Goal: Check status: Check status

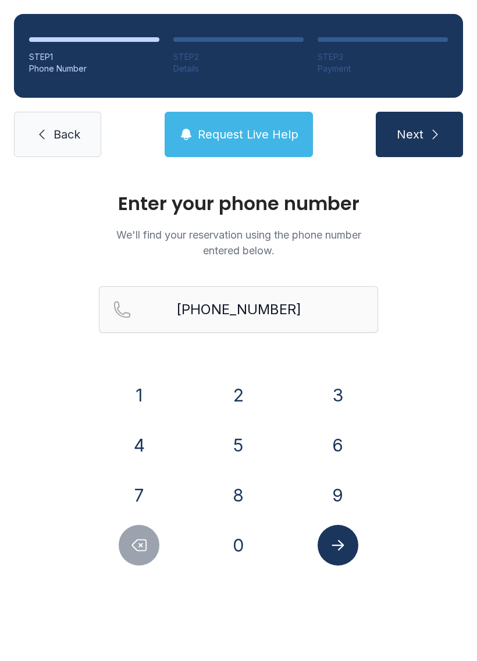
click at [60, 131] on span "Back" at bounding box center [67, 134] width 27 height 16
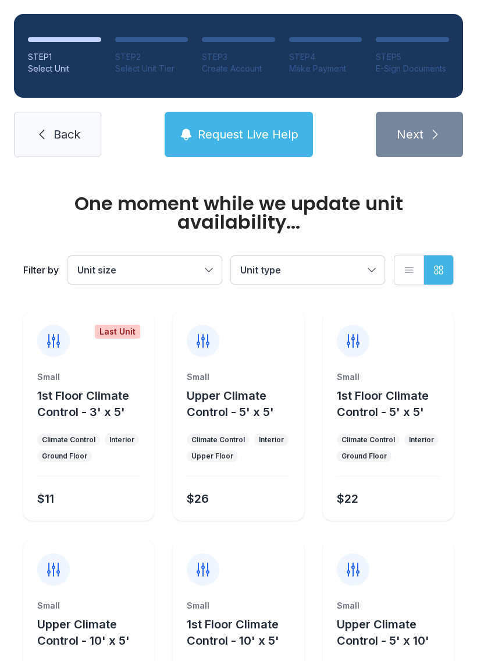
click at [54, 129] on span "Back" at bounding box center [67, 134] width 27 height 16
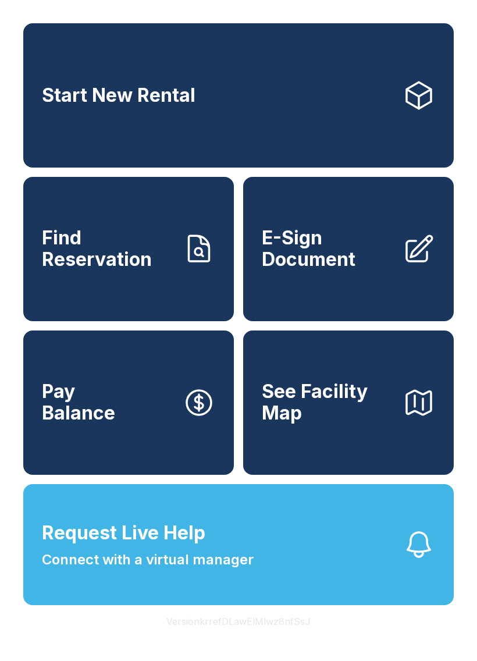
click at [45, 139] on link "Start New Rental" at bounding box center [238, 95] width 431 height 144
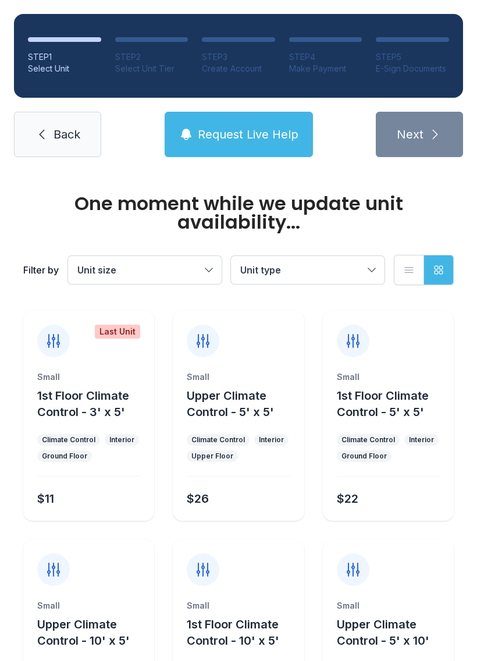
click at [65, 129] on span "Back" at bounding box center [67, 134] width 27 height 16
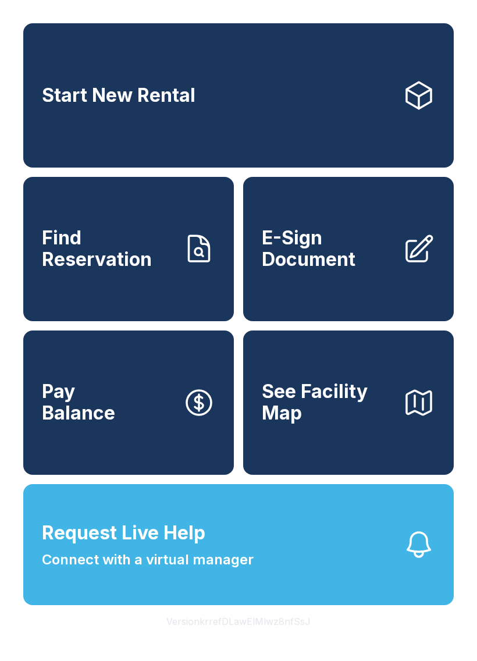
click at [144, 270] on span "Find Reservation" at bounding box center [107, 248] width 131 height 42
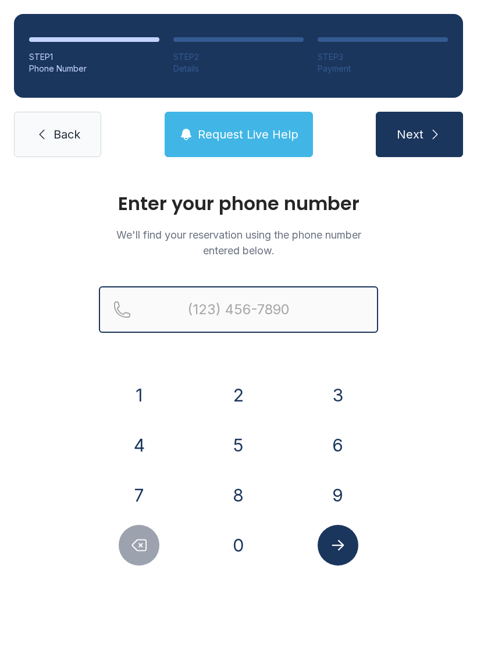
click at [257, 310] on input "Reservation phone number" at bounding box center [238, 309] width 279 height 47
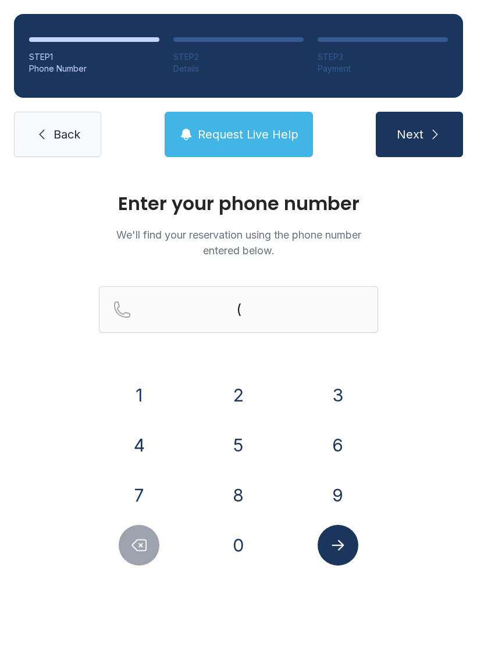
click at [237, 392] on button "2" at bounding box center [238, 395] width 41 height 41
click at [349, 390] on button "3" at bounding box center [338, 395] width 41 height 41
click at [336, 497] on button "9" at bounding box center [338, 495] width 41 height 41
click at [245, 492] on button "8" at bounding box center [238, 495] width 41 height 41
click at [244, 394] on button "2" at bounding box center [238, 395] width 41 height 41
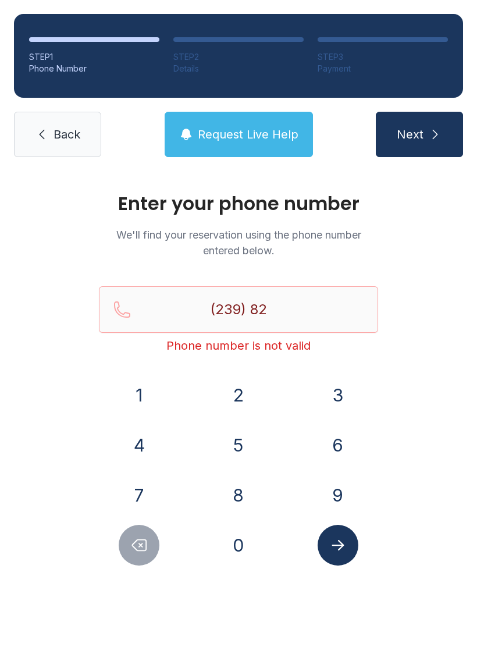
click at [237, 457] on button "5" at bounding box center [238, 445] width 41 height 41
click at [235, 396] on button "2" at bounding box center [238, 395] width 41 height 41
click at [333, 498] on button "9" at bounding box center [338, 495] width 41 height 41
click at [241, 542] on button "0" at bounding box center [238, 545] width 41 height 41
click at [340, 394] on button "3" at bounding box center [338, 395] width 41 height 41
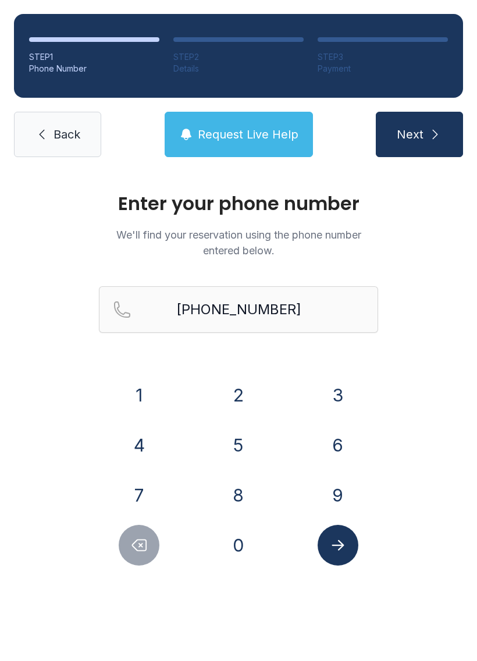
click at [341, 539] on icon "Submit lookup form" at bounding box center [337, 544] width 17 height 17
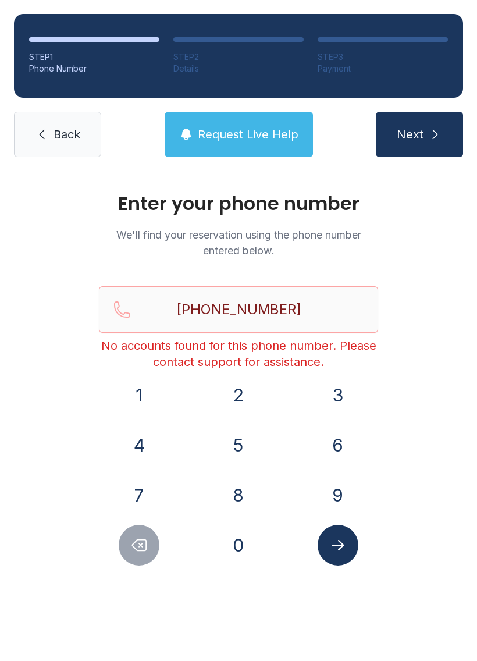
click at [263, 126] on span "Request Live Help" at bounding box center [248, 134] width 101 height 16
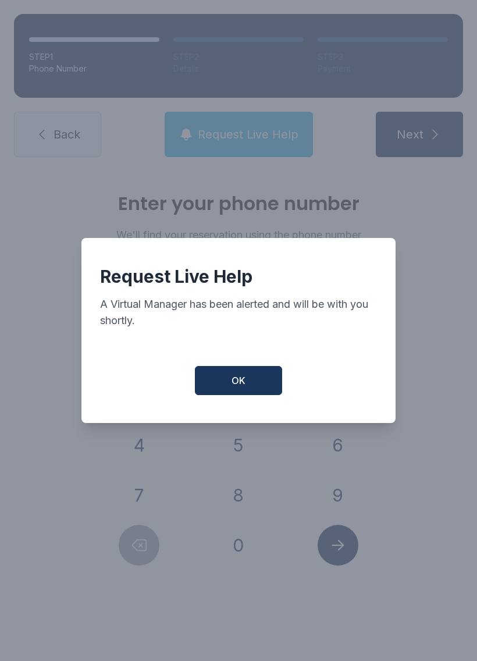
click at [254, 383] on button "OK" at bounding box center [238, 380] width 87 height 29
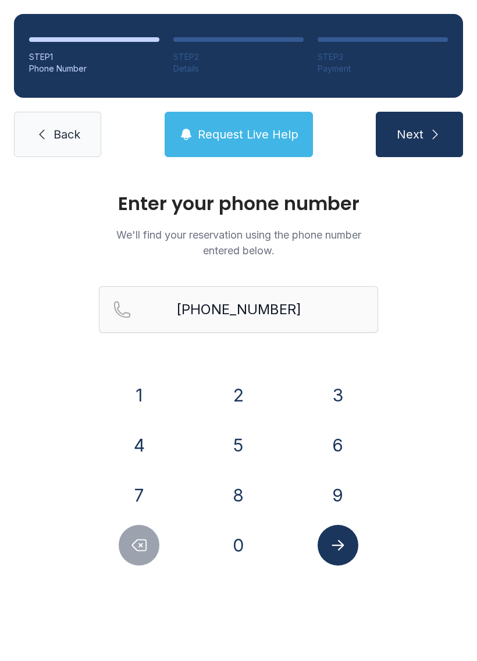
click at [152, 544] on button "Delete number" at bounding box center [139, 545] width 41 height 41
click at [149, 549] on button "Delete number" at bounding box center [139, 545] width 41 height 41
click at [152, 538] on button "Delete number" at bounding box center [139, 545] width 41 height 41
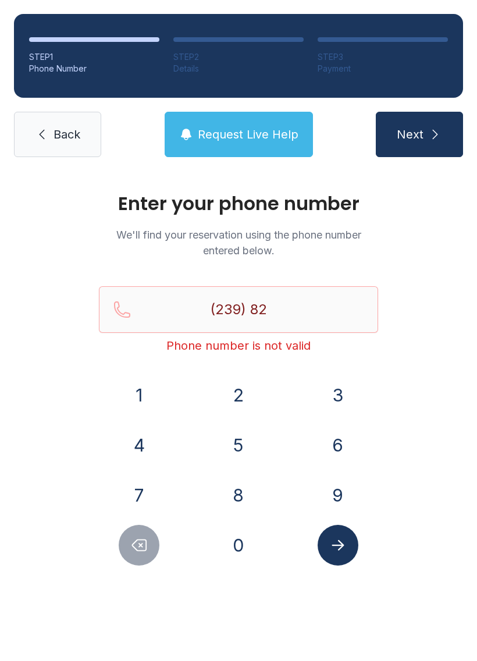
click at [152, 538] on button "Delete number" at bounding box center [139, 545] width 41 height 41
click at [152, 540] on button "Delete number" at bounding box center [139, 545] width 41 height 41
click at [152, 539] on button "Delete number" at bounding box center [139, 545] width 41 height 41
click at [333, 488] on button "9" at bounding box center [338, 495] width 41 height 41
click at [335, 390] on button "3" at bounding box center [338, 395] width 41 height 41
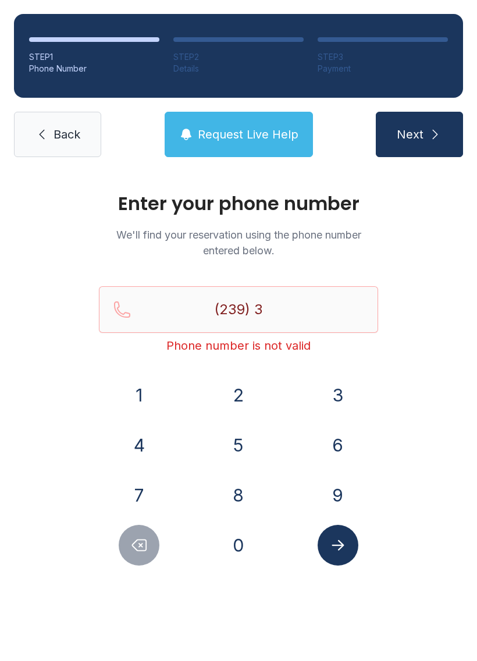
click at [334, 495] on button "9" at bounding box center [338, 495] width 41 height 41
click at [151, 452] on button "4" at bounding box center [139, 445] width 41 height 41
click at [342, 444] on button "6" at bounding box center [338, 445] width 41 height 41
click at [332, 394] on button "3" at bounding box center [338, 395] width 41 height 41
click at [335, 457] on button "6" at bounding box center [338, 445] width 41 height 41
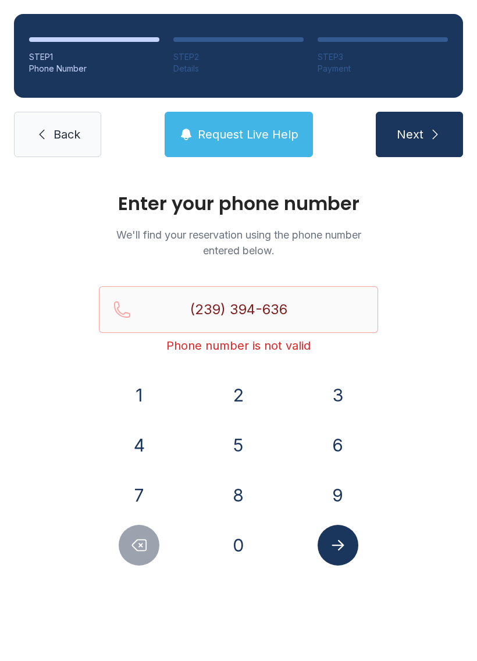
click at [340, 393] on button "3" at bounding box center [338, 395] width 41 height 41
type input "[PHONE_NUMBER]"
click at [341, 549] on icon "Submit lookup form" at bounding box center [337, 544] width 17 height 17
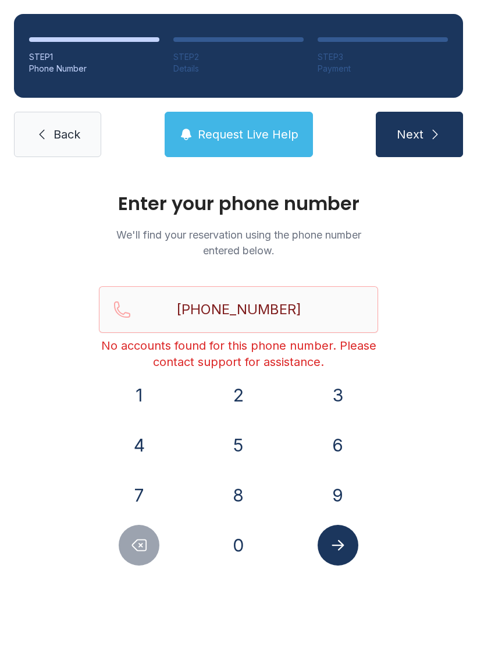
click at [438, 129] on icon "submit" at bounding box center [435, 134] width 14 height 14
click at [446, 123] on button "Next" at bounding box center [419, 134] width 87 height 45
click at [267, 139] on span "Request Live Help" at bounding box center [248, 134] width 101 height 16
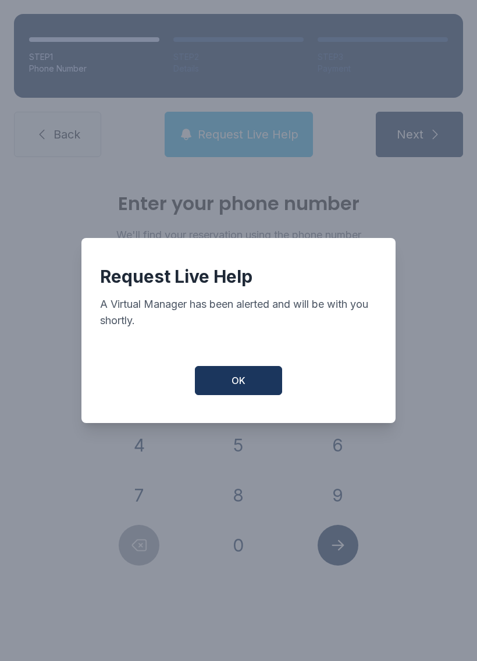
click at [271, 387] on button "OK" at bounding box center [238, 380] width 87 height 29
